Goal: Register for event/course

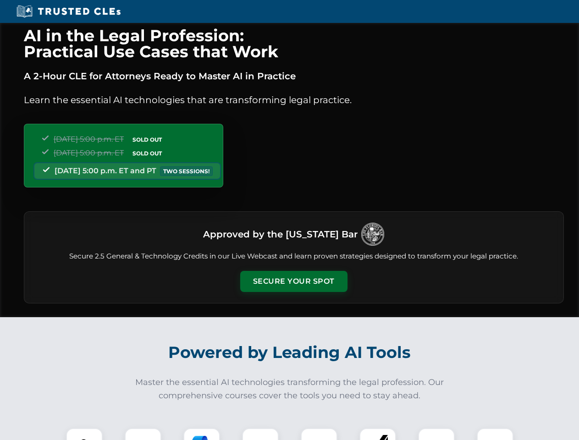
click at [294, 282] on button "Secure Your Spot" at bounding box center [293, 281] width 107 height 21
click at [84, 434] on img at bounding box center [84, 447] width 27 height 27
click at [143, 434] on div at bounding box center [143, 447] width 37 height 37
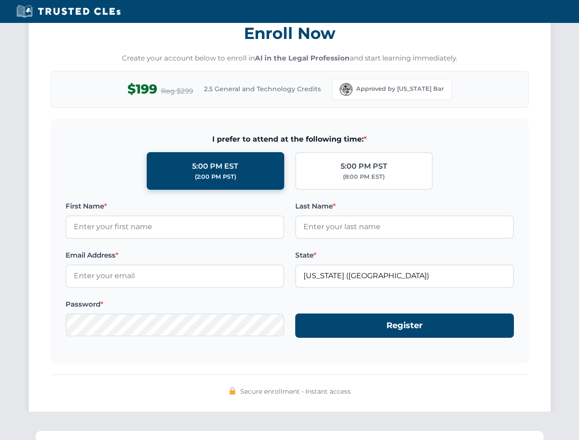
scroll to position [901, 0]
